Goal: Task Accomplishment & Management: Complete application form

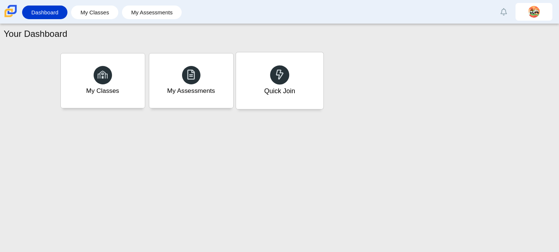
click at [273, 85] on div "Quick Join" at bounding box center [279, 80] width 87 height 57
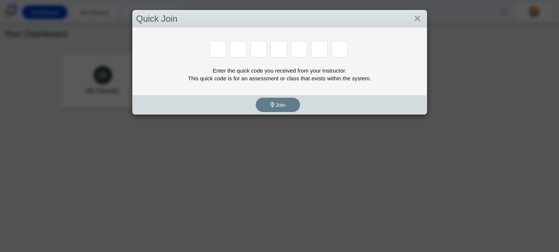
click at [244, 57] on input "Enter Access Code Digit 2" at bounding box center [238, 49] width 17 height 17
paste input "C"
type input "H"
type input "C"
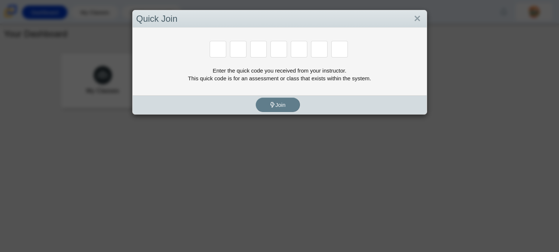
type input "D"
type input "G"
type input "H"
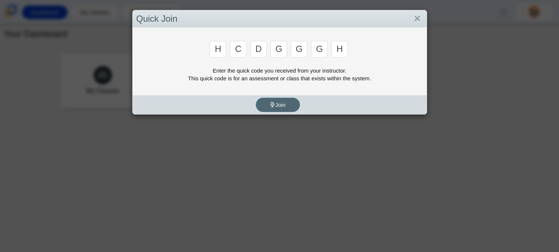
click at [267, 109] on button "Join" at bounding box center [278, 105] width 44 height 14
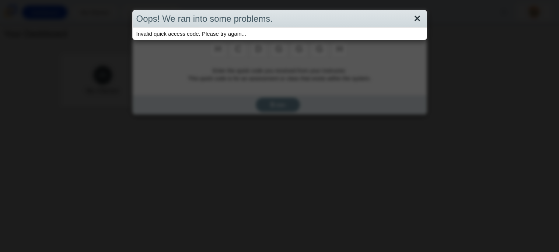
click at [417, 21] on link "Close" at bounding box center [416, 19] width 11 height 13
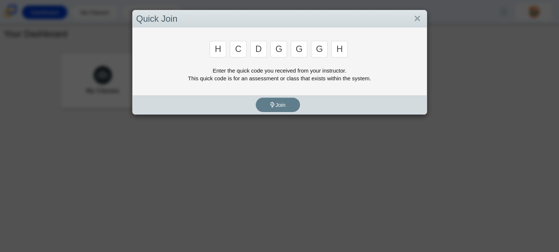
click at [342, 53] on input "H" at bounding box center [339, 49] width 17 height 17
paste input "H"
type input "H"
type input "C"
type input "D"
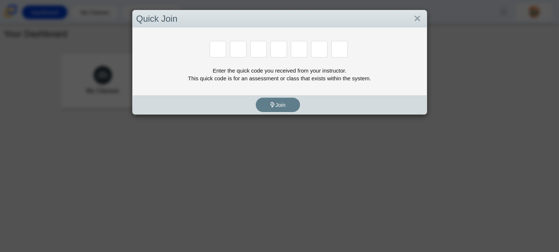
type input "G"
type input "H"
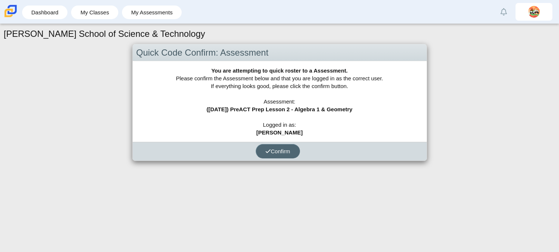
click at [282, 153] on span "Confirm" at bounding box center [277, 151] width 25 height 6
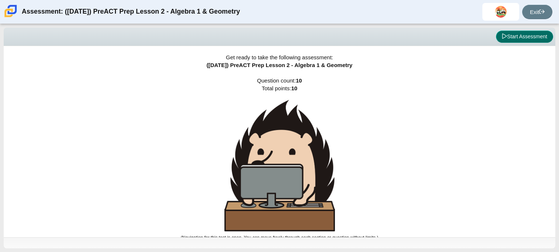
click at [511, 34] on button "Start Assessment" at bounding box center [524, 37] width 57 height 13
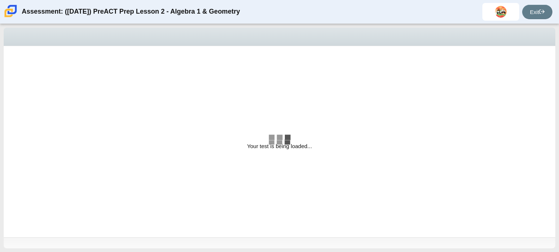
select select "bbf5d072-3e0b-44c4-9a12-6e7c9033f65b"
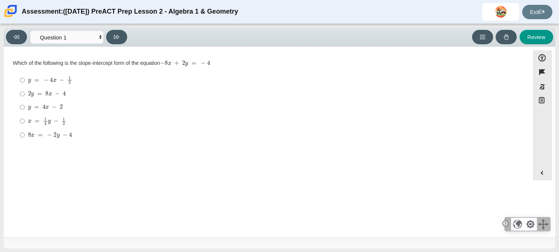
click at [40, 111] on mjx-container "y = 4 x − 2" at bounding box center [45, 106] width 35 height 14
click at [25, 111] on input "y = 4 x − 2 y = 4 x − 2" at bounding box center [22, 107] width 5 height 13
radio input "true"
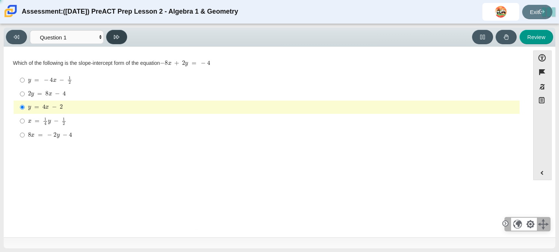
click at [119, 36] on button at bounding box center [116, 37] width 21 height 14
select select "ed62e223-81bd-4cbf-ab48-ab975844bd1f"
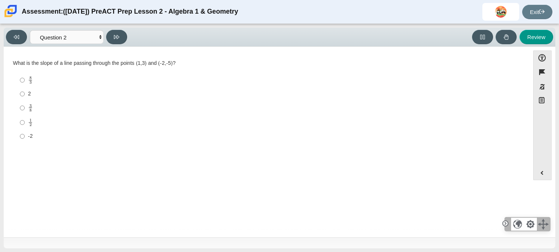
click at [27, 122] on label "1 2 1 half" at bounding box center [267, 122] width 505 height 14
click at [25, 122] on input "1 2 1 half" at bounding box center [22, 122] width 5 height 14
radio input "true"
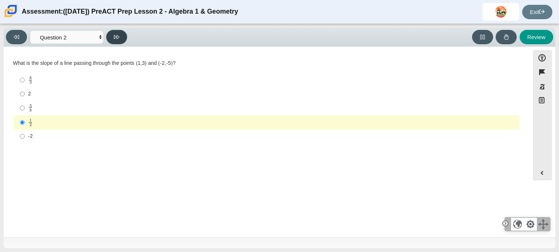
click at [118, 42] on button at bounding box center [116, 37] width 21 height 14
select select "97f4f5fa-a52e-4fed-af51-565bfcdf47cb"
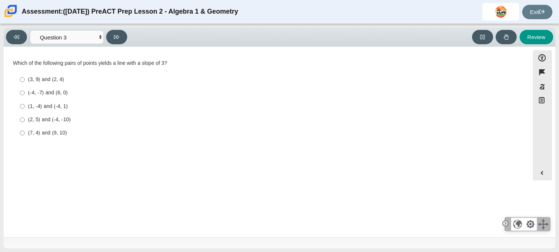
click at [506, 222] on div at bounding box center [505, 223] width 9 height 9
click at [531, 224] on div at bounding box center [530, 223] width 9 height 9
